Goal: Information Seeking & Learning: Learn about a topic

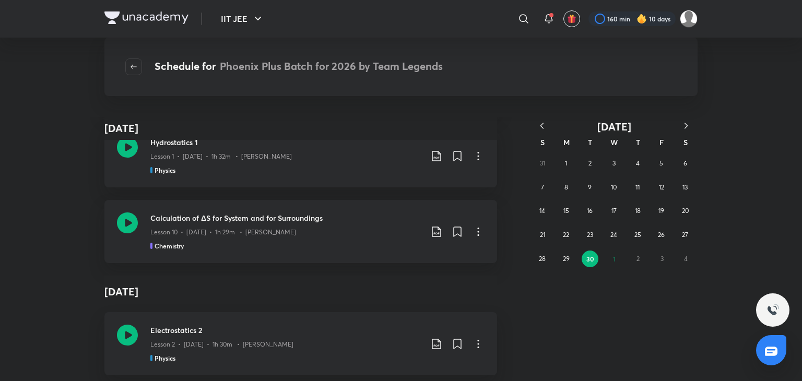
scroll to position [9213, 0]
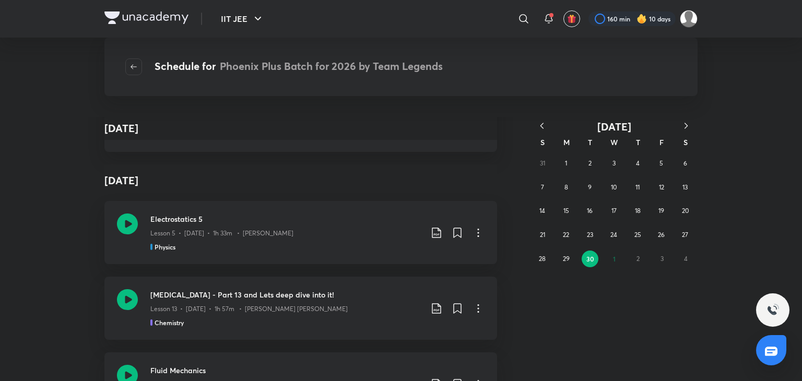
click at [541, 122] on icon "button" at bounding box center [542, 126] width 10 height 10
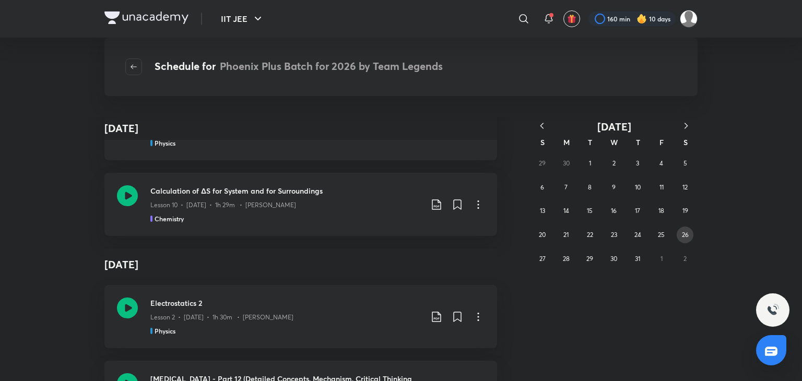
scroll to position [13330, 0]
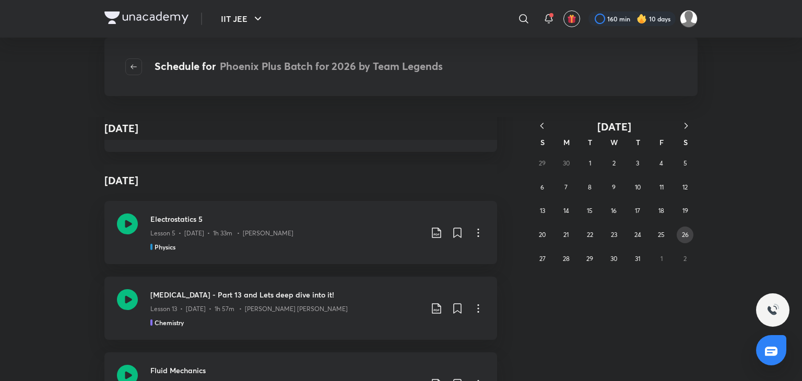
click at [685, 237] on abbr "26" at bounding box center [685, 235] width 7 height 8
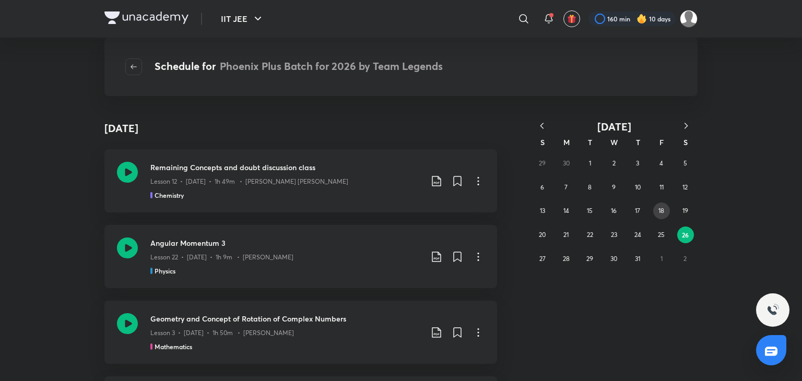
click at [653, 212] on button "18" at bounding box center [661, 211] width 17 height 17
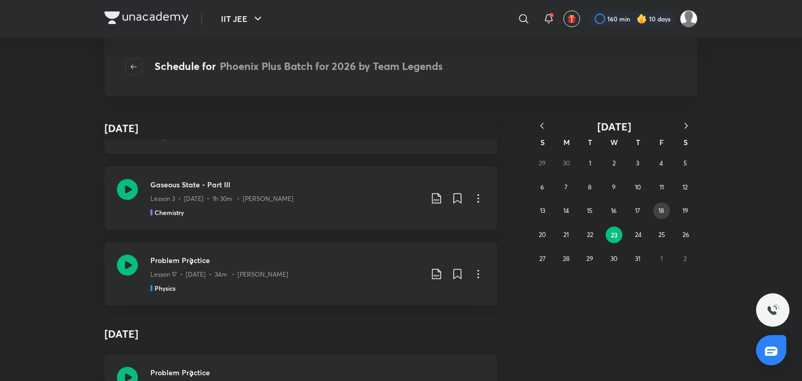
scroll to position [5504, 0]
